Goal: Information Seeking & Learning: Find specific fact

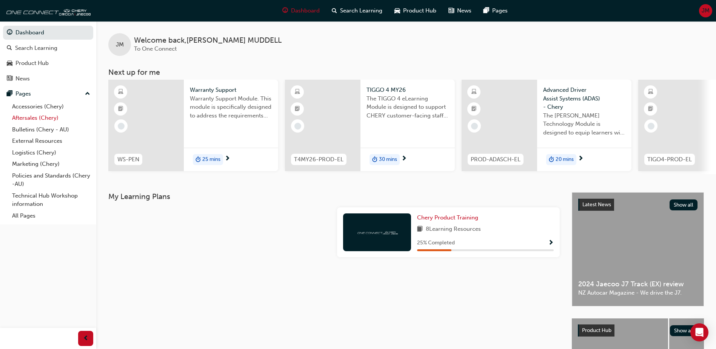
click at [39, 115] on link "Aftersales (Chery)" at bounding box center [51, 118] width 84 height 12
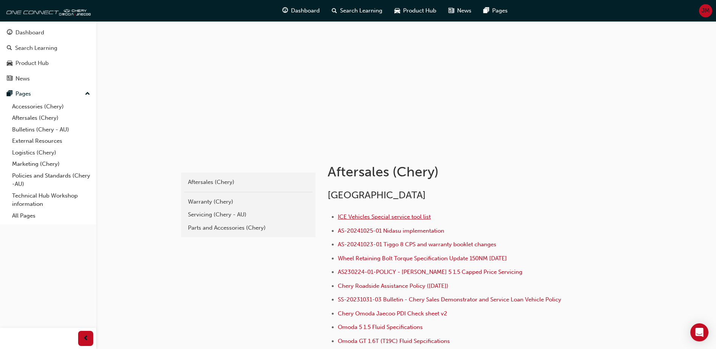
scroll to position [38, 0]
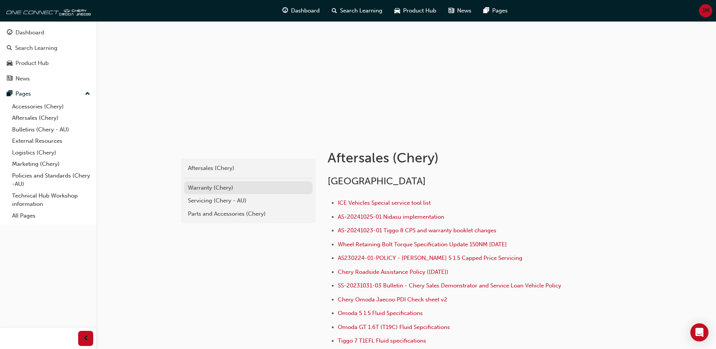
click at [199, 187] on div "Warranty (Chery)" at bounding box center [248, 187] width 121 height 9
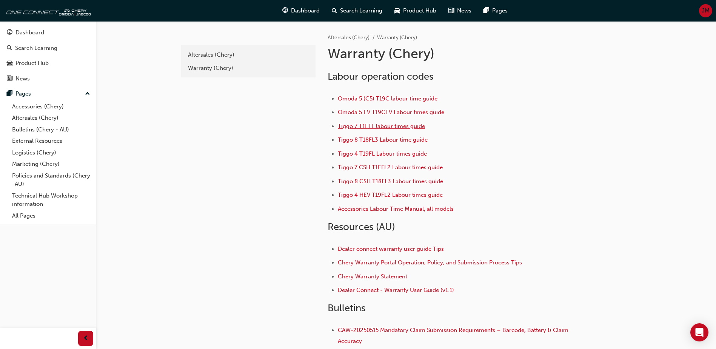
click at [385, 127] on span "Tiggo 7 T1EFL labour times guide" at bounding box center [381, 126] width 87 height 7
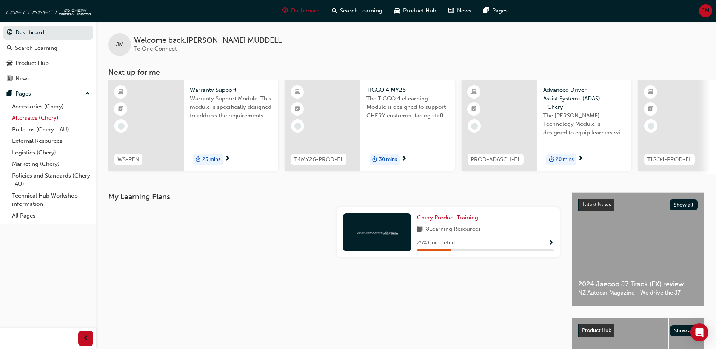
click at [27, 116] on link "Aftersales (Chery)" at bounding box center [51, 118] width 84 height 12
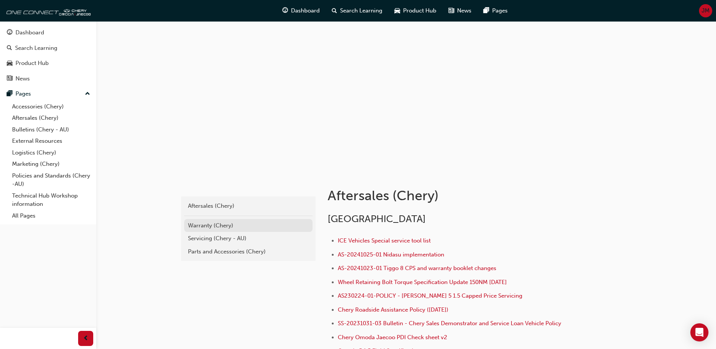
click at [218, 225] on div "Warranty (Chery)" at bounding box center [248, 225] width 121 height 9
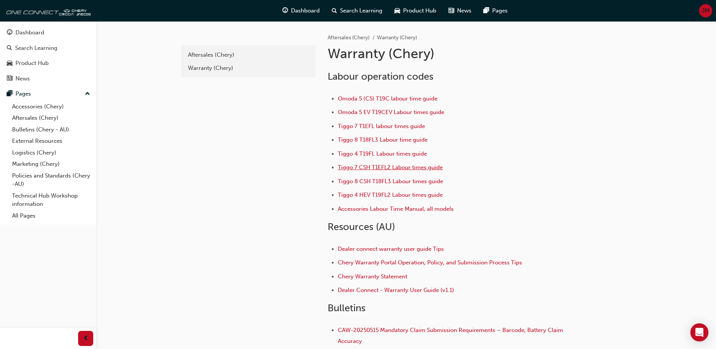
click at [373, 169] on span "Tiggo 7 CSH T1EFL2 Labour times guide" at bounding box center [390, 167] width 105 height 7
drag, startPoint x: 433, startPoint y: 127, endPoint x: 321, endPoint y: 128, distance: 112.5
click at [321, 128] on div "Aftersales (Chery) Warranty (Chery) Warranty (Chery) Labour operation codes Omo…" at bounding box center [474, 205] width 317 height 369
copy link "Tiggo 7 T1EFL labour times guide"
drag, startPoint x: 450, startPoint y: 169, endPoint x: 331, endPoint y: 172, distance: 119.3
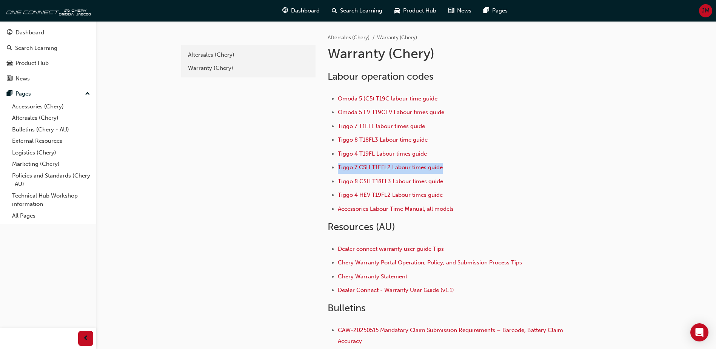
click at [331, 172] on ul "Omoda 5 (C5) T19C labour time guide Omoda 5 EV T19CEV Labour times guide Tiggo …" at bounding box center [450, 154] width 245 height 121
copy link "Tiggo 7 CSH T1EFL2 Labour times guide"
